Goal: Task Accomplishment & Management: Manage account settings

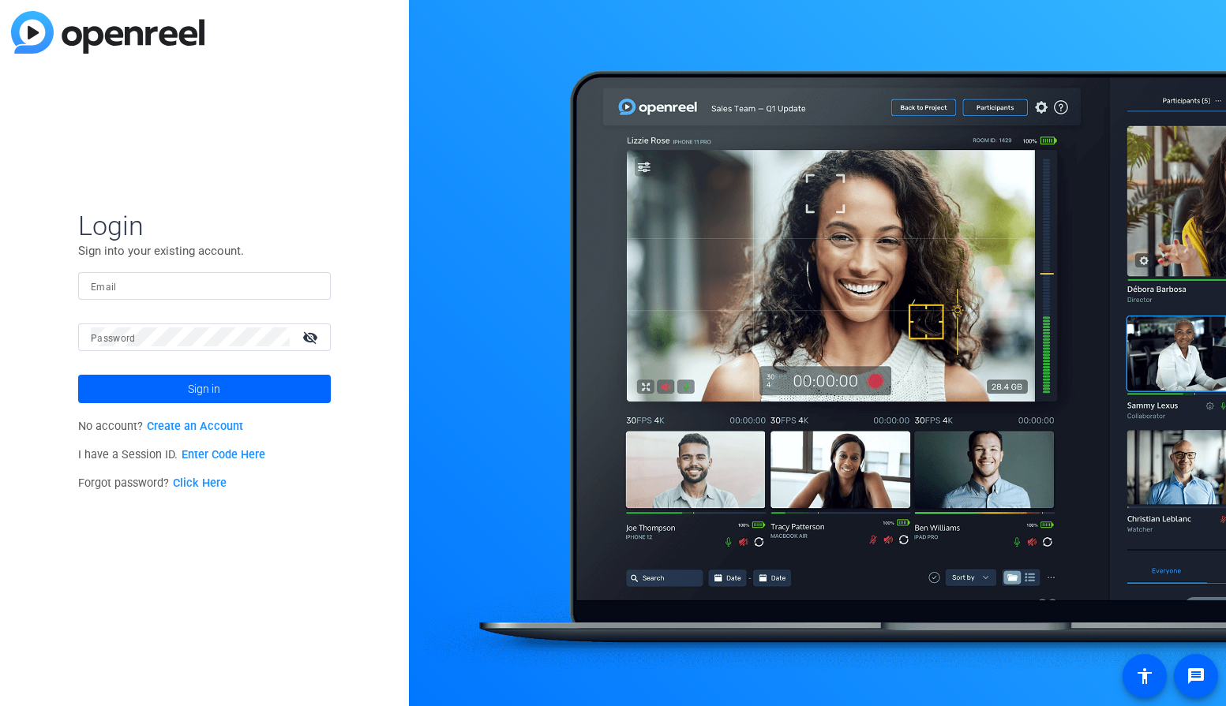
click at [227, 297] on div at bounding box center [204, 286] width 227 height 28
click at [227, 290] on input "Email" at bounding box center [204, 285] width 227 height 19
click at [218, 275] on div at bounding box center [204, 286] width 227 height 28
paste input "fyCkys-mezkug-0megqe"
type input "fyCkys-mezkug-0megqe"
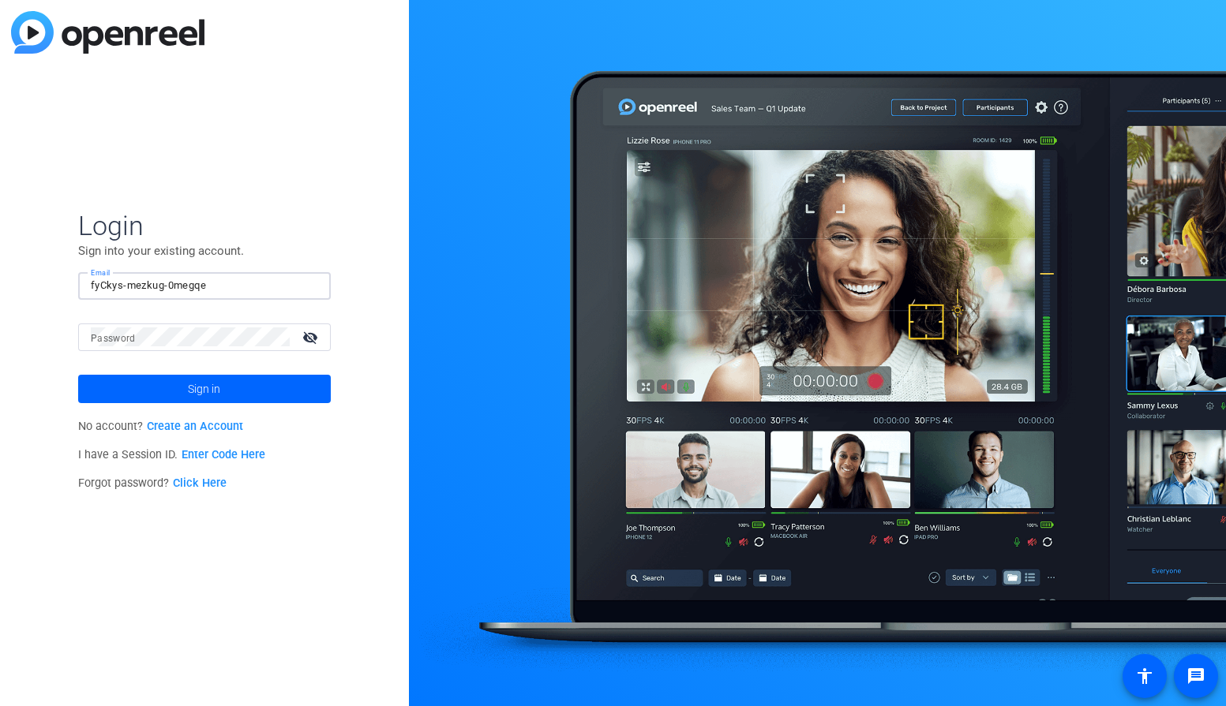
drag, startPoint x: 225, startPoint y: 288, endPoint x: -35, endPoint y: 278, distance: 259.9
click at [0, 278] on html "Login Sign into your existing account. Email fyCkys-mezkug-0megqe Password visi…" at bounding box center [613, 353] width 1226 height 706
type input "[EMAIL_ADDRESS][DOMAIN_NAME]"
click at [198, 391] on span "Sign in" at bounding box center [204, 388] width 32 height 39
type input "[EMAIL_ADDRESS][DOMAIN_NAME]"
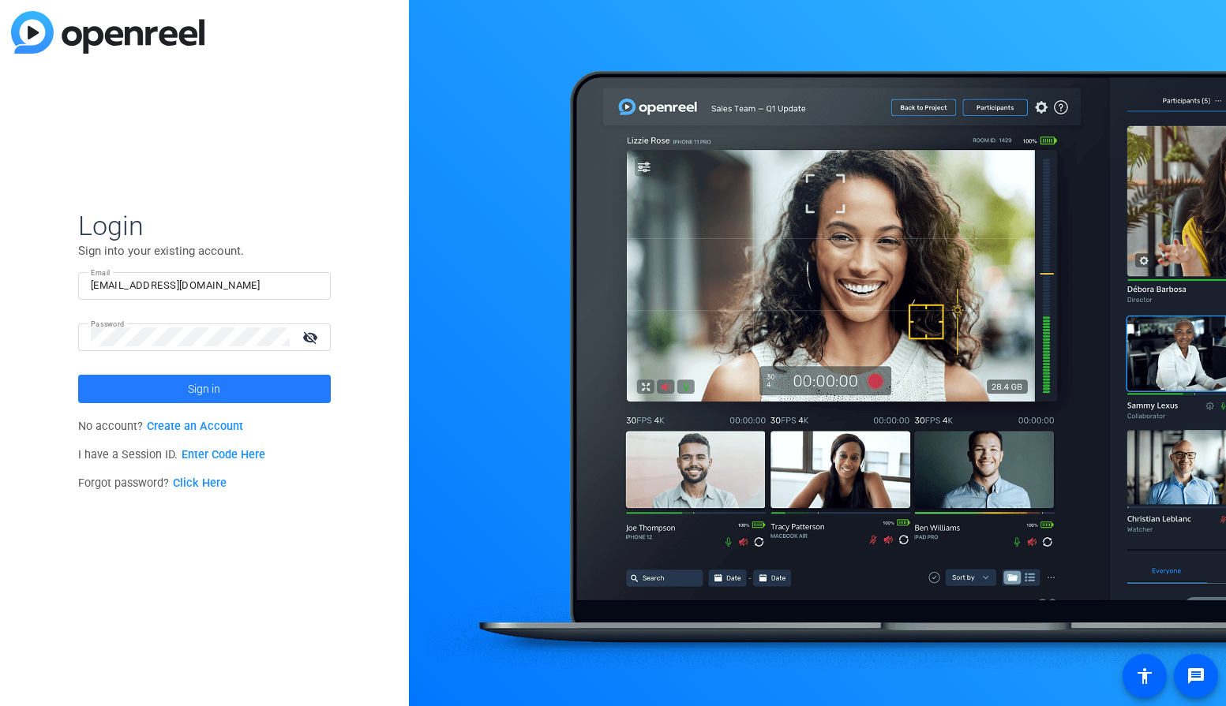
click at [250, 395] on span at bounding box center [204, 389] width 253 height 38
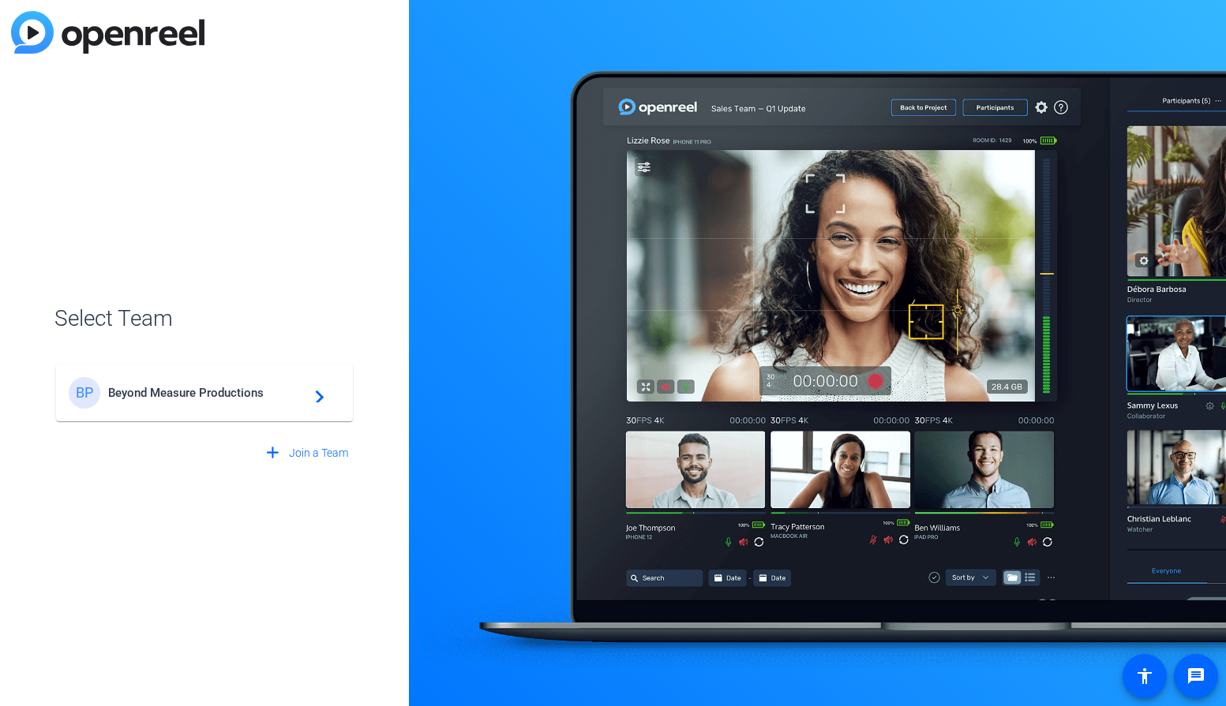
click at [292, 326] on span "Select Team" at bounding box center [204, 318] width 300 height 33
click at [289, 394] on span "Beyond Measure Productions" at bounding box center [206, 393] width 197 height 14
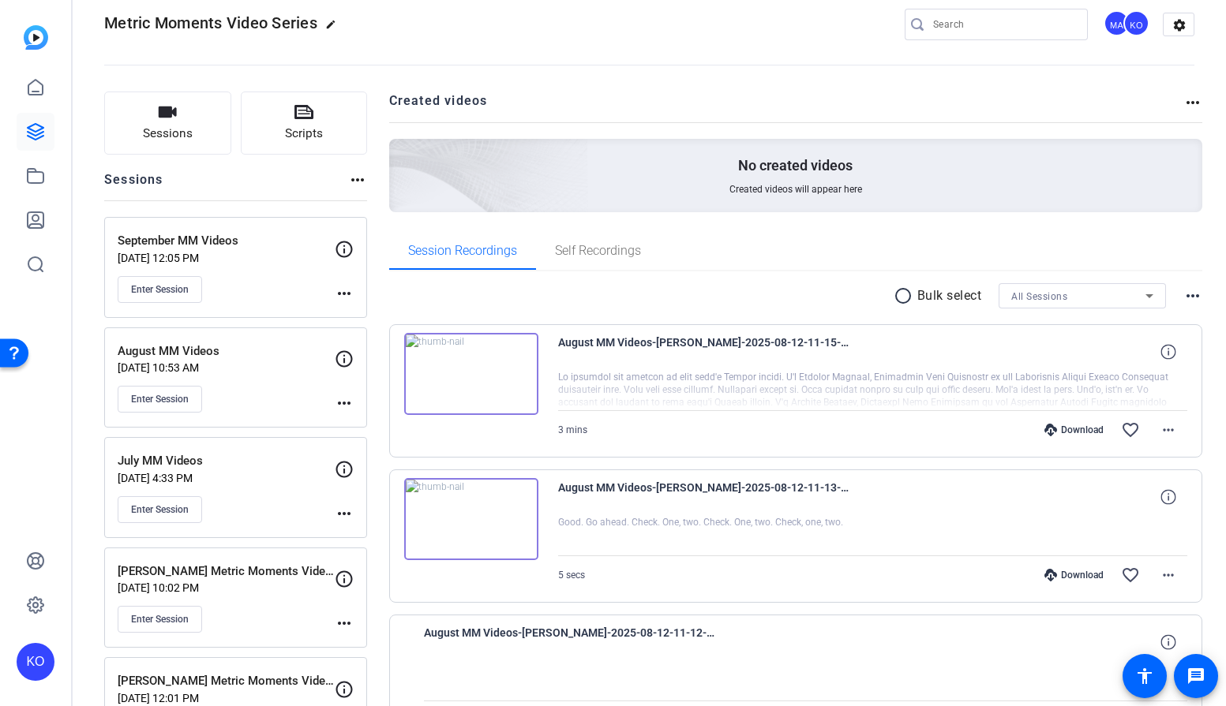
scroll to position [20, 0]
